Goal: Task Accomplishment & Management: Complete application form

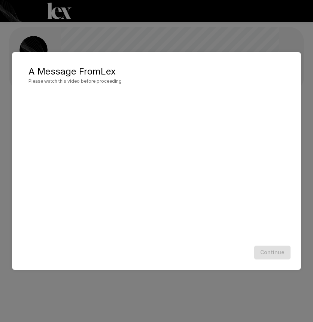
click at [272, 256] on div "Continue" at bounding box center [156, 253] width 274 height 20
click at [234, 21] on div "A Message From [PERSON_NAME] Please watch this video before proceeding Continue" at bounding box center [156, 161] width 313 height 322
click at [235, 37] on div "A Message From [PERSON_NAME] Please watch this video before proceeding Continue" at bounding box center [156, 161] width 313 height 322
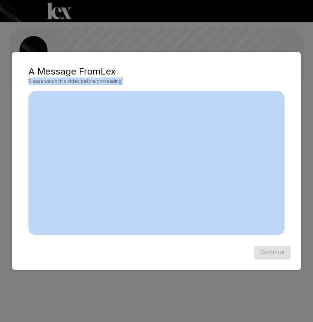
click at [173, 70] on h5 "A Message From [PERSON_NAME]" at bounding box center [156, 71] width 256 height 12
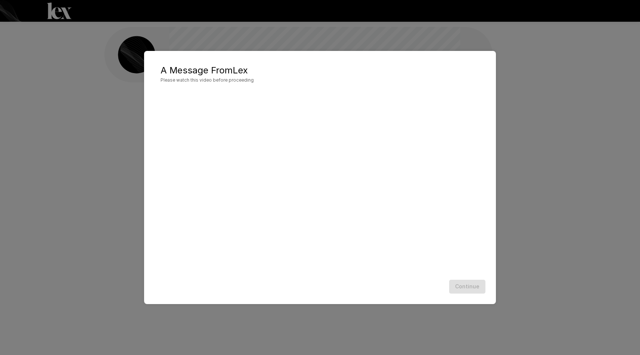
scroll to position [0, 0]
click at [470, 283] on button "Continue" at bounding box center [467, 287] width 36 height 14
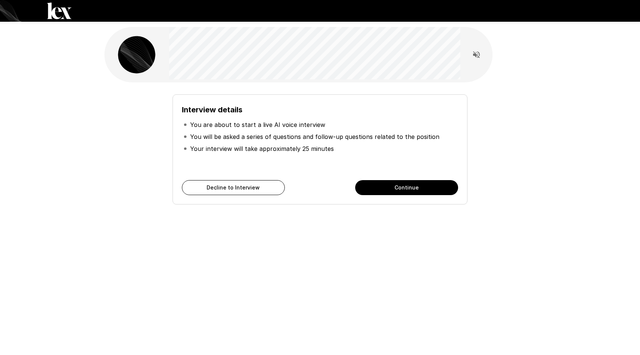
click at [387, 187] on button "Continue" at bounding box center [406, 187] width 103 height 15
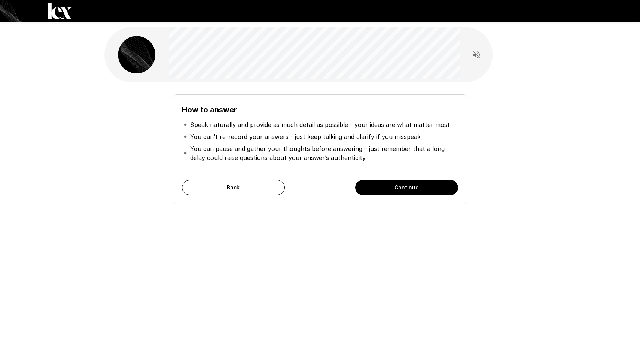
click at [387, 187] on button "Continue" at bounding box center [406, 187] width 103 height 15
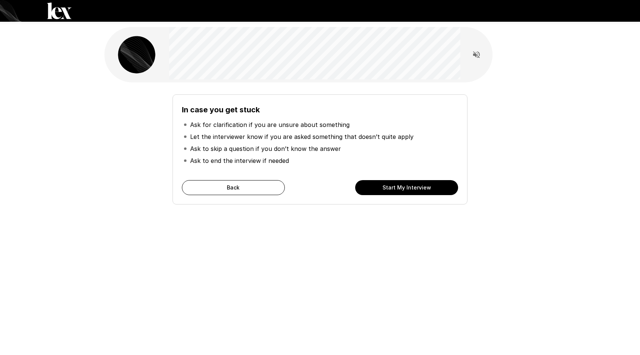
click at [387, 187] on button "Start My Interview" at bounding box center [406, 187] width 103 height 15
